Goal: Task Accomplishment & Management: Use online tool/utility

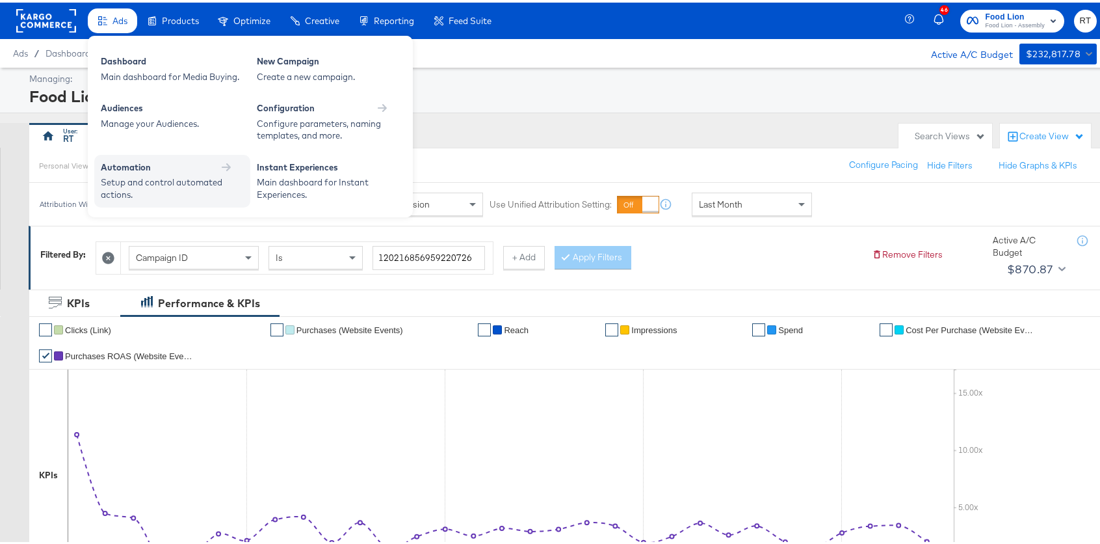
click at [156, 187] on div "Setup and control automated actions." at bounding box center [166, 186] width 130 height 24
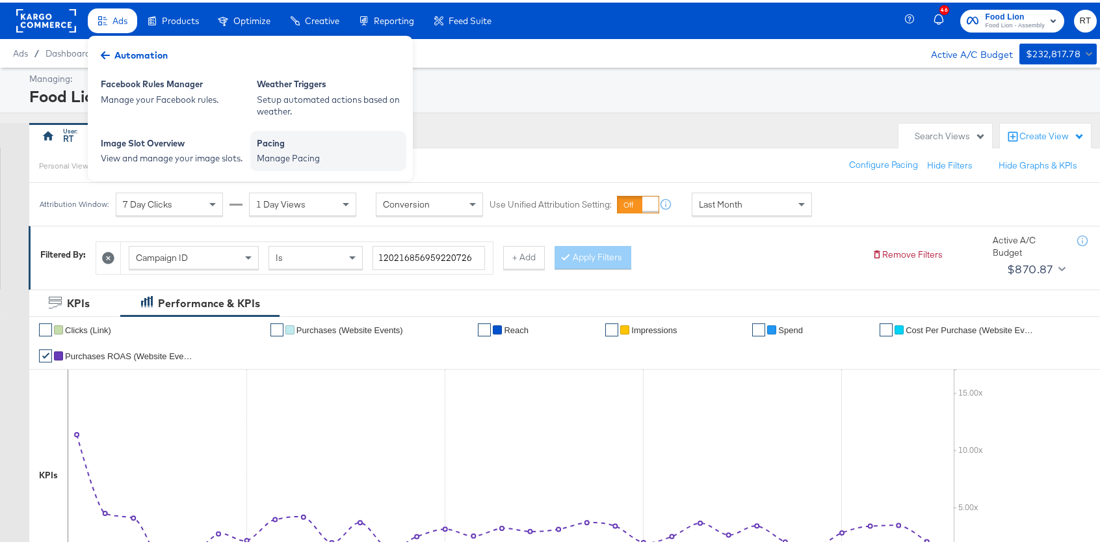
click at [323, 148] on div "Pacing" at bounding box center [328, 143] width 143 height 16
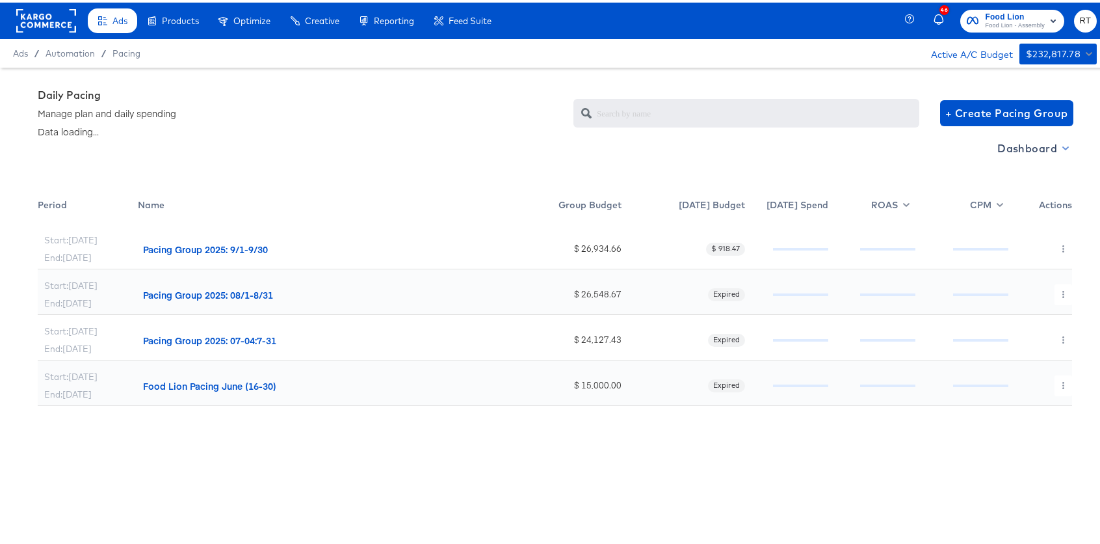
click at [1003, 150] on span "Dashboard" at bounding box center [1032, 146] width 70 height 18
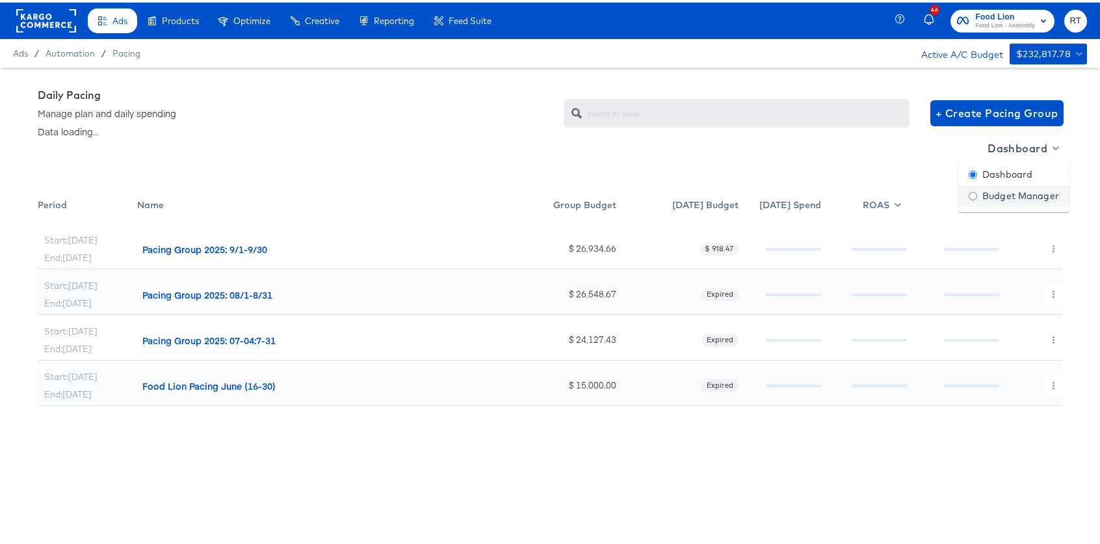
click at [988, 194] on div "Budget Manager" at bounding box center [1014, 194] width 90 height 14
radio input "false"
radio input "true"
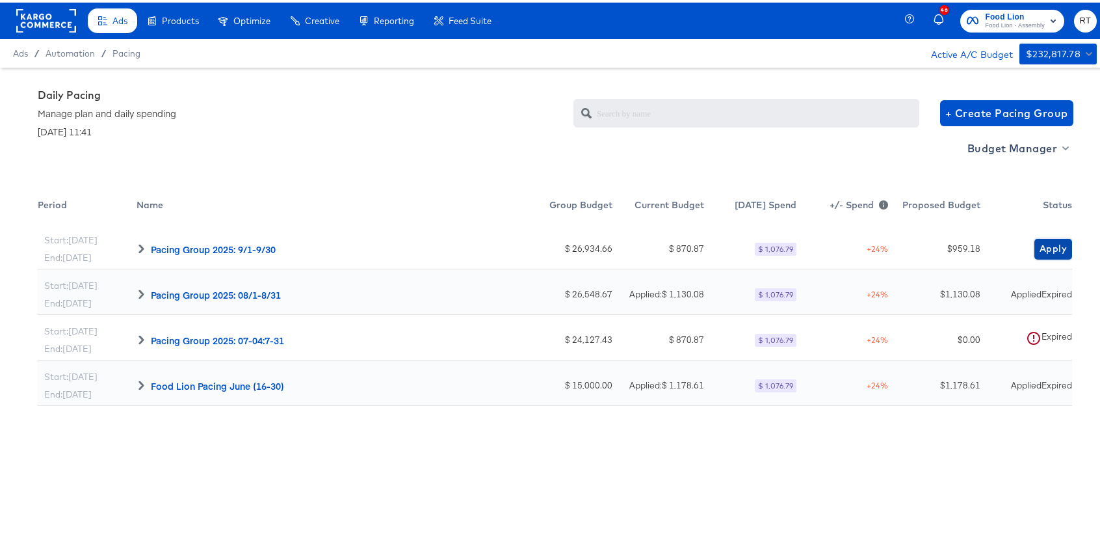
click at [1042, 239] on span "Apply" at bounding box center [1053, 246] width 27 height 16
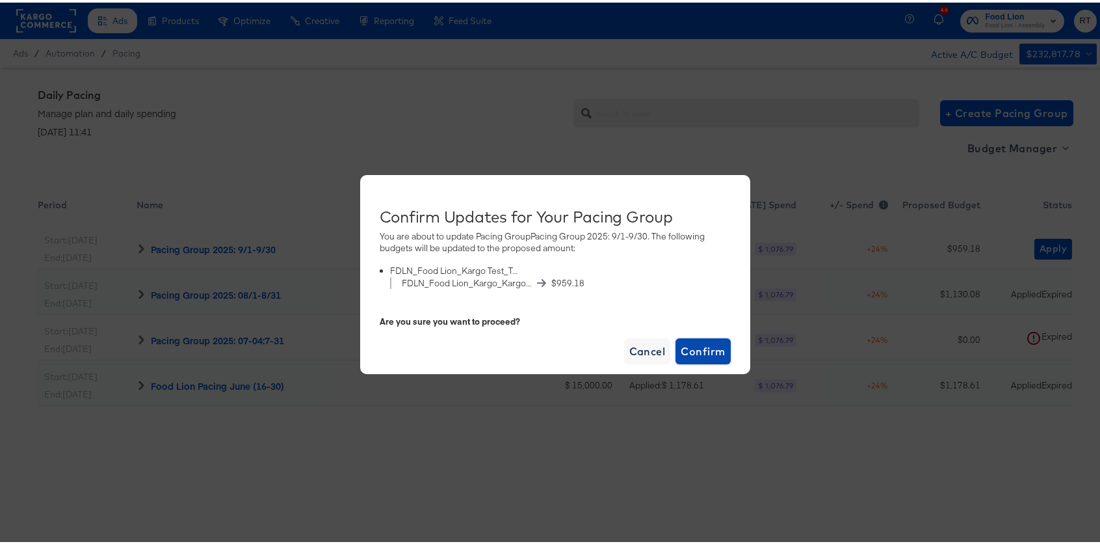
click at [711, 358] on button "Confirm" at bounding box center [703, 348] width 55 height 26
